Goal: Check status

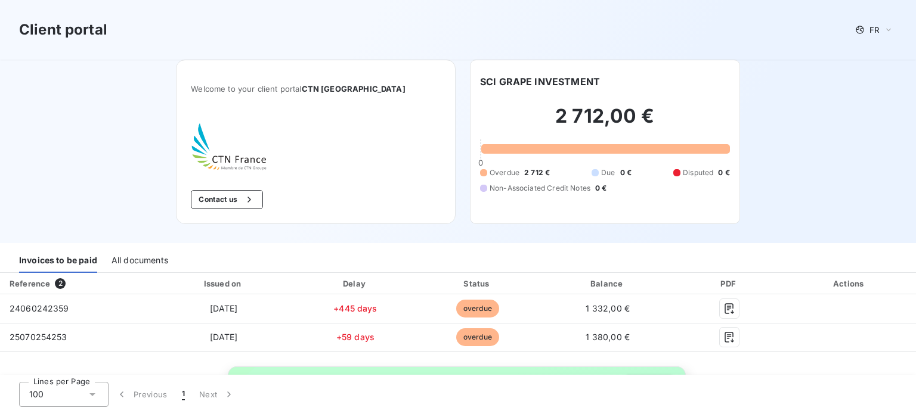
scroll to position [60, 0]
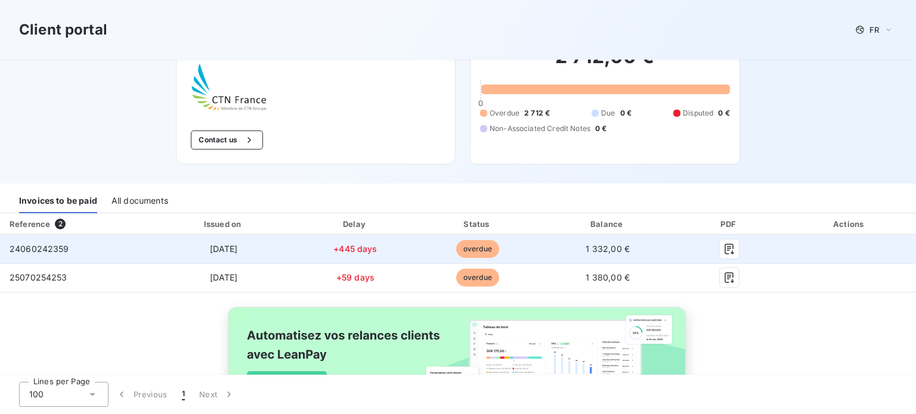
click at [43, 245] on span "24060242359" at bounding box center [40, 249] width 60 height 10
click at [723, 250] on icon "button" at bounding box center [729, 249] width 12 height 12
click at [724, 247] on icon "button" at bounding box center [729, 249] width 12 height 12
